Goal: Navigation & Orientation: Find specific page/section

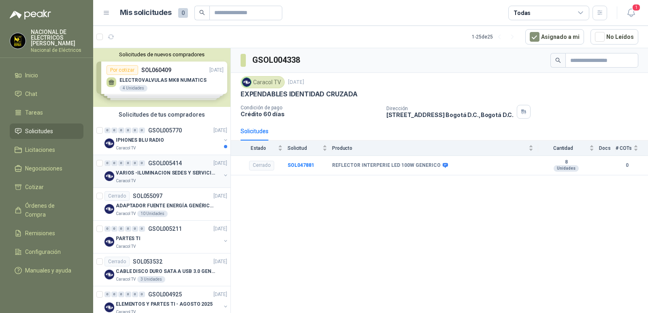
click at [151, 162] on p "GSOL005414" at bounding box center [165, 163] width 34 height 6
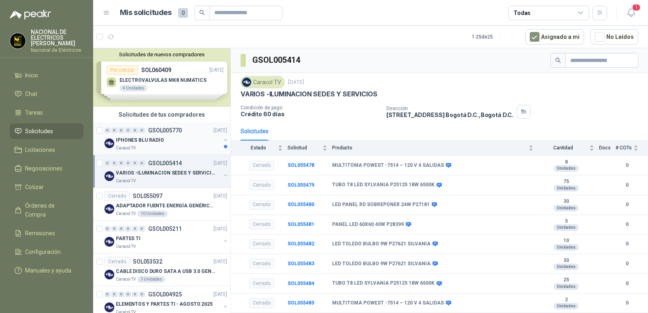
click at [145, 146] on div "Caracol TV" at bounding box center [168, 148] width 105 height 6
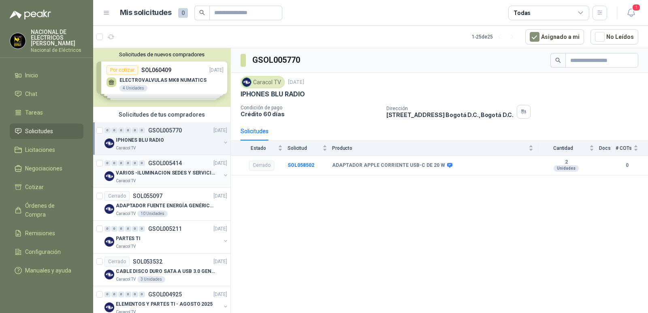
click at [144, 174] on p "VARIOS -ILUMINACION SEDES Y SERVICIOS" at bounding box center [166, 173] width 101 height 8
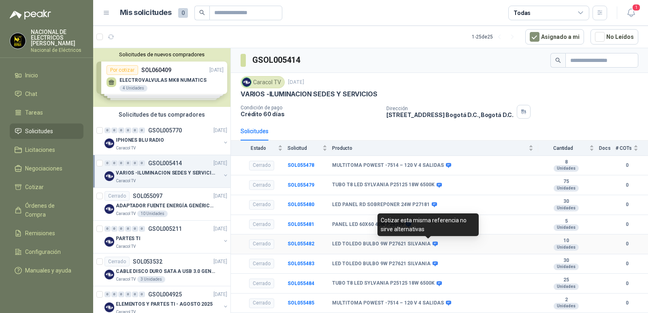
scroll to position [17, 0]
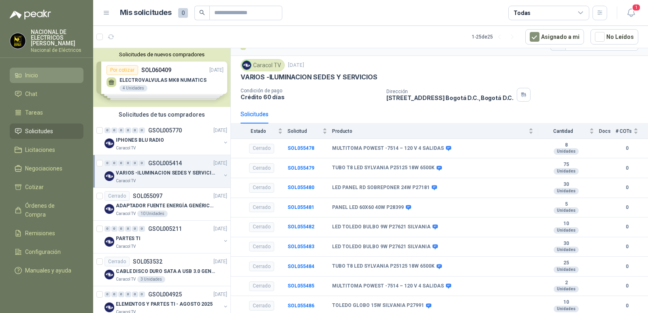
click at [30, 76] on span "Inicio" at bounding box center [31, 75] width 13 height 9
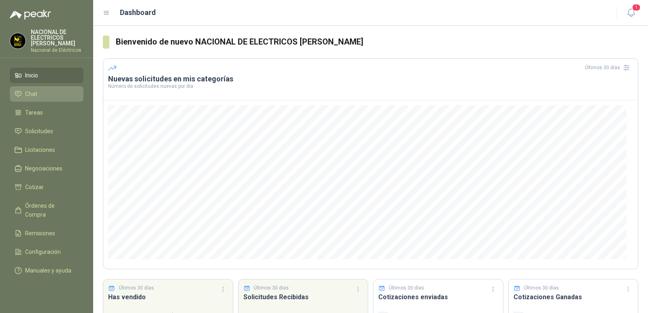
click at [30, 95] on span "Chat" at bounding box center [31, 94] width 12 height 9
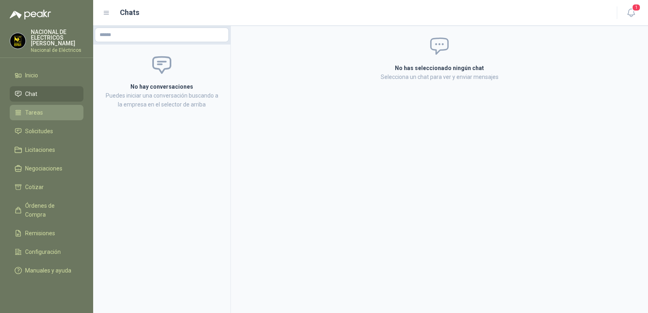
click at [39, 116] on span "Tareas" at bounding box center [34, 112] width 18 height 9
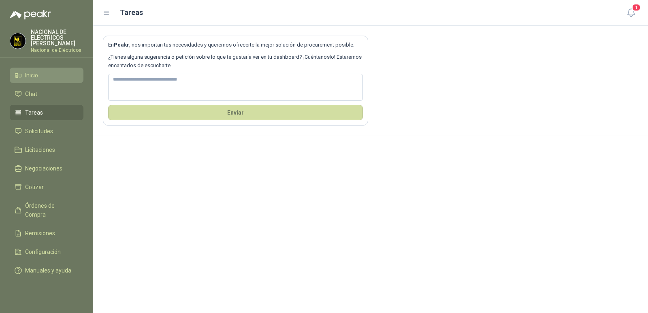
click at [35, 77] on span "Inicio" at bounding box center [31, 75] width 13 height 9
